Goal: Browse casually: Explore the website without a specific task or goal

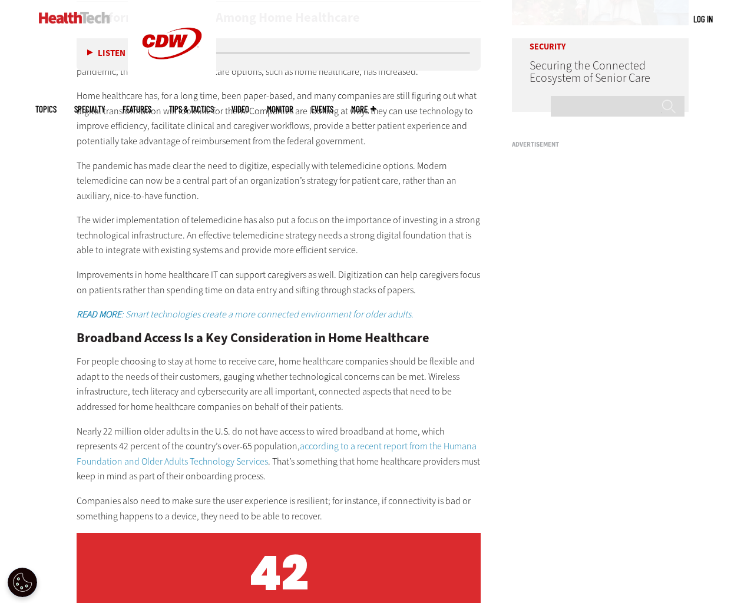
scroll to position [640, 0]
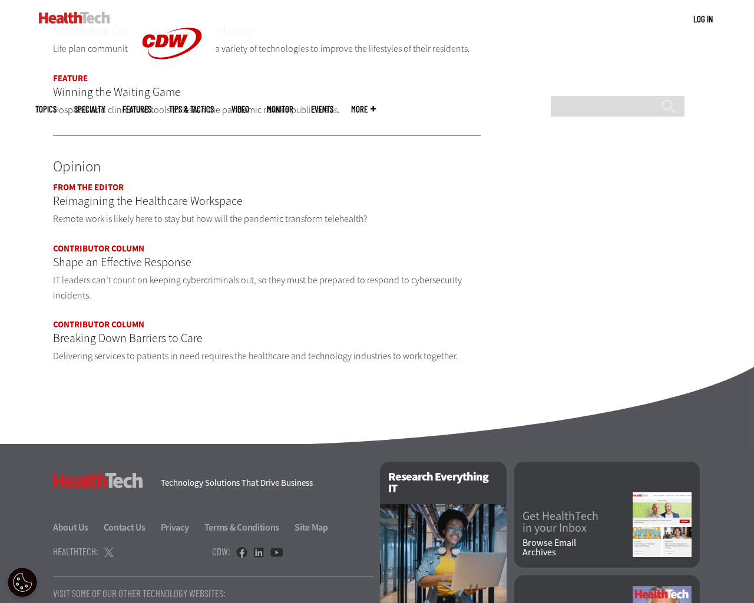
scroll to position [939, 0]
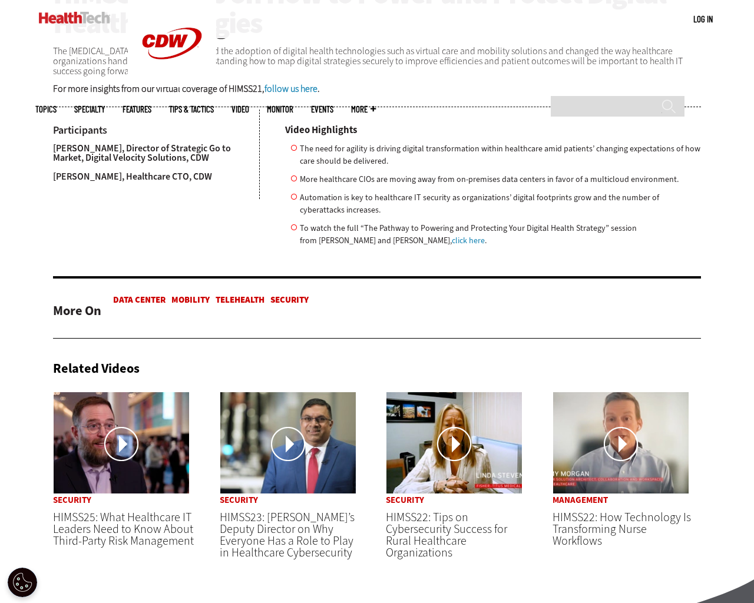
scroll to position [64, 0]
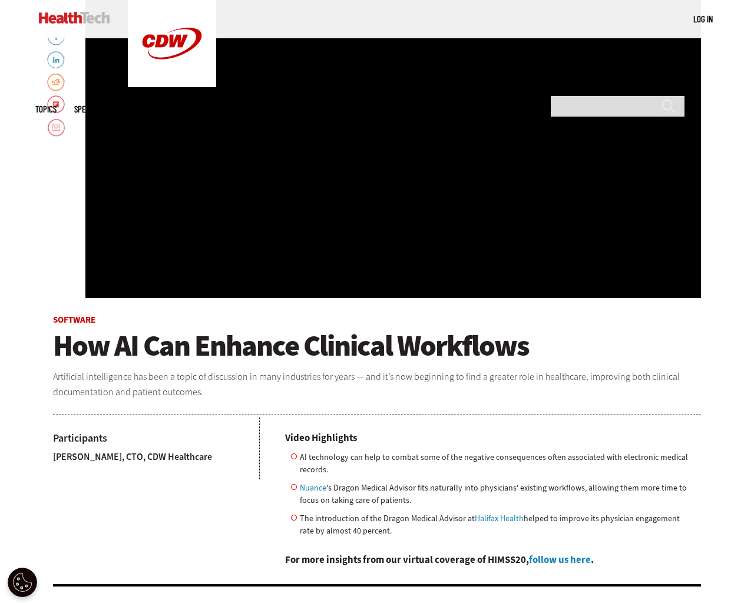
scroll to position [65, 0]
